Goal: Find specific page/section: Find specific page/section

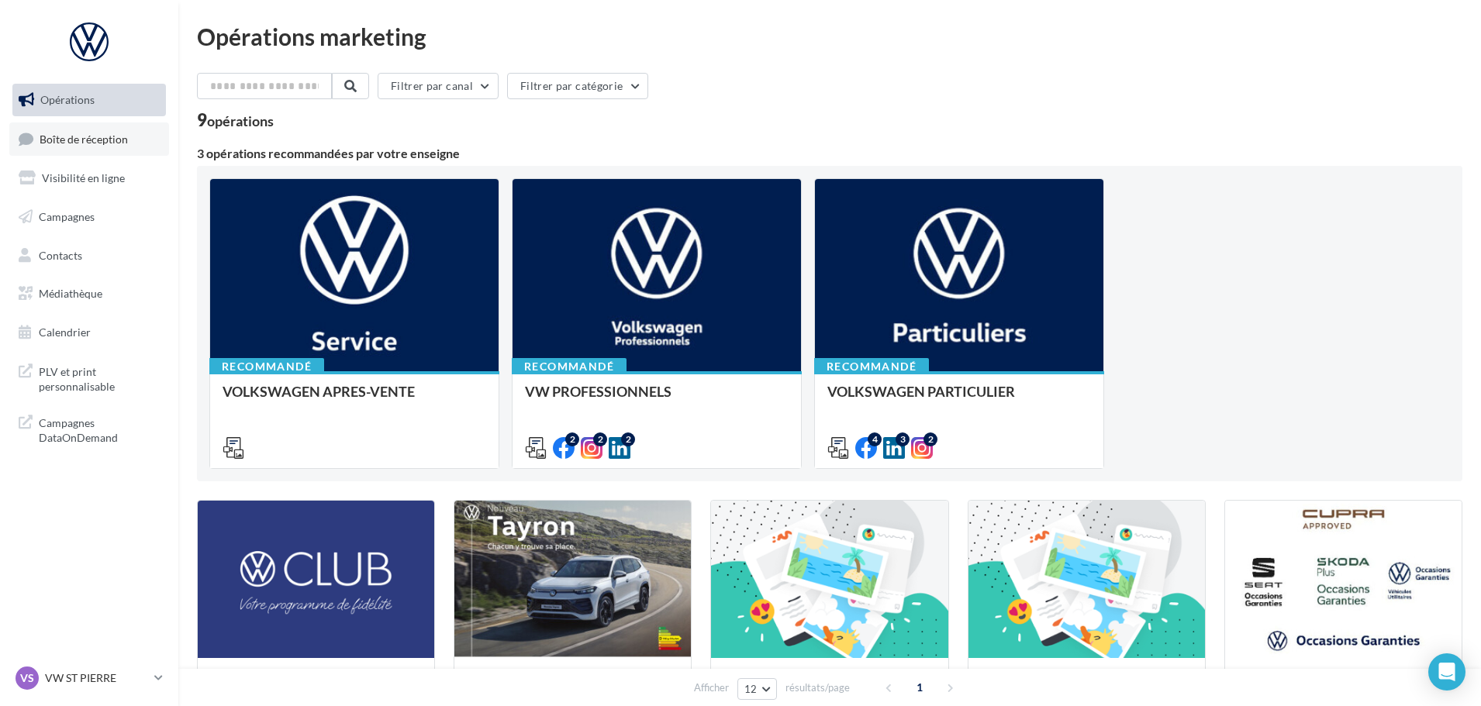
click at [97, 147] on link "Boîte de réception" at bounding box center [89, 139] width 160 height 33
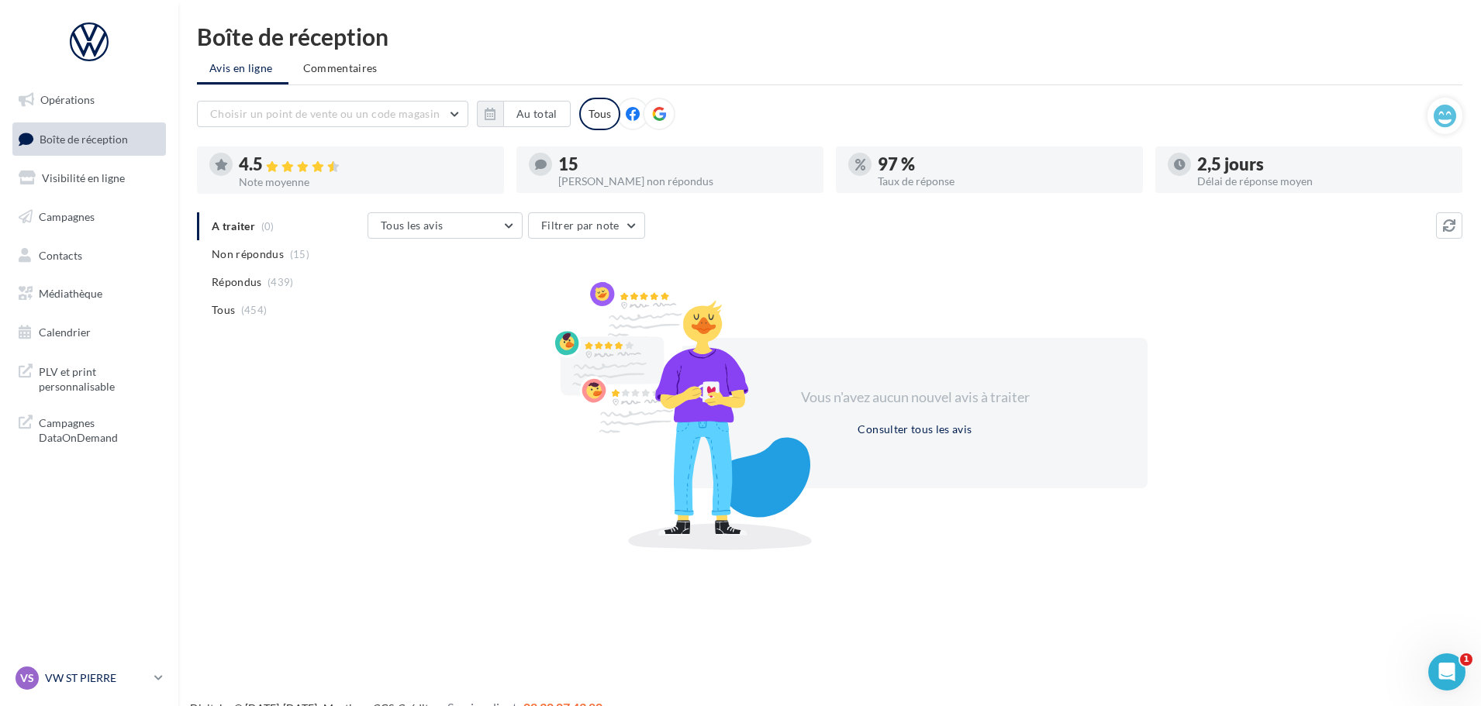
click at [151, 677] on link "VS VW ST PIERRE vw-stp-sdes" at bounding box center [89, 678] width 154 height 29
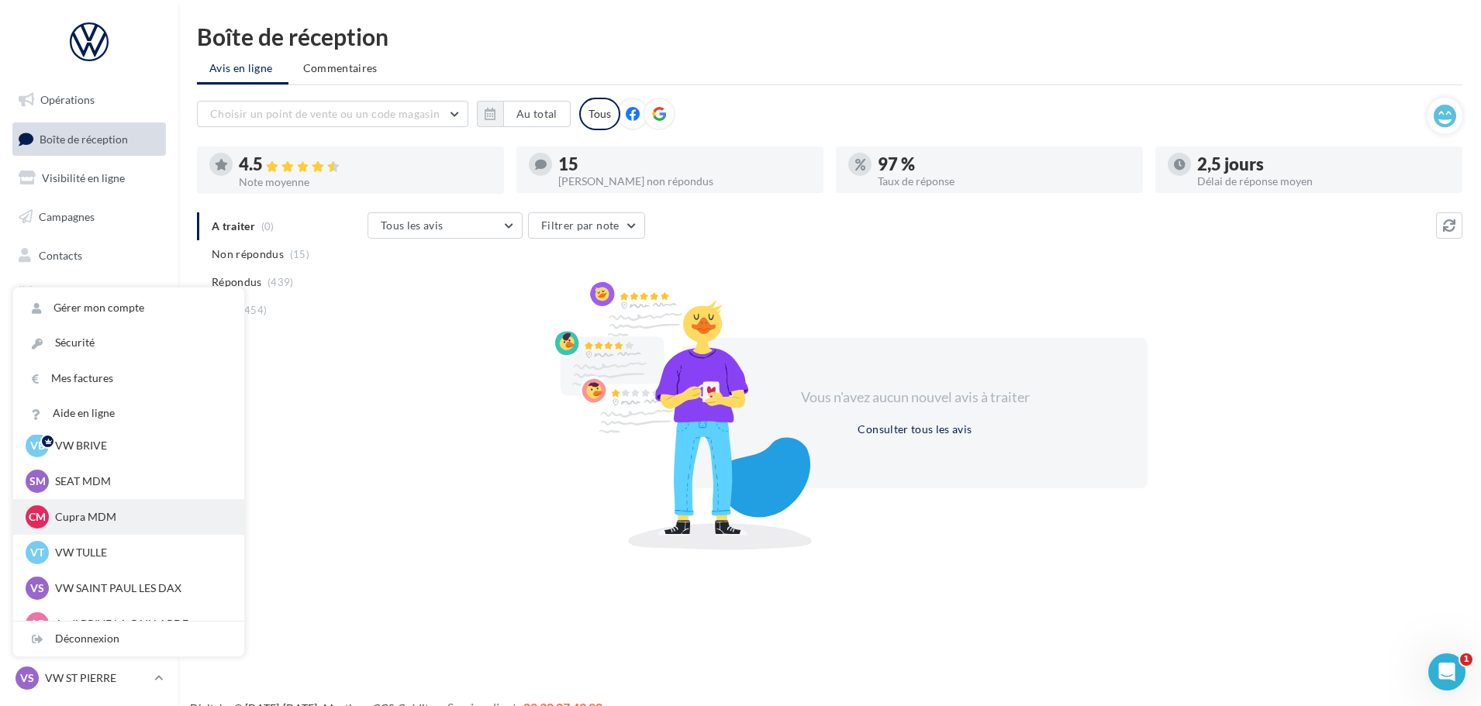
scroll to position [78, 0]
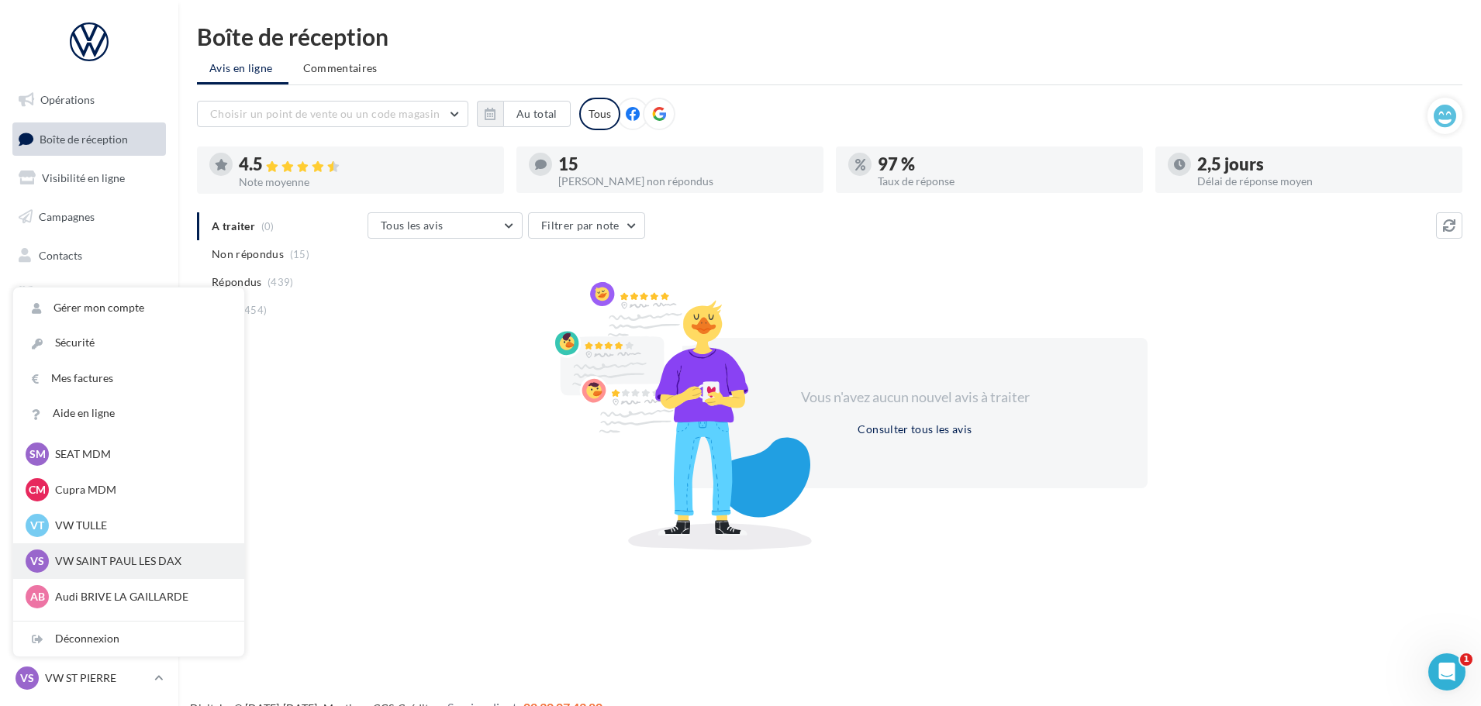
click at [113, 570] on div "VS VW SAINT PAUL LES DAX vw-nar-sdes" at bounding box center [129, 561] width 206 height 23
